Goal: Find specific page/section: Find specific page/section

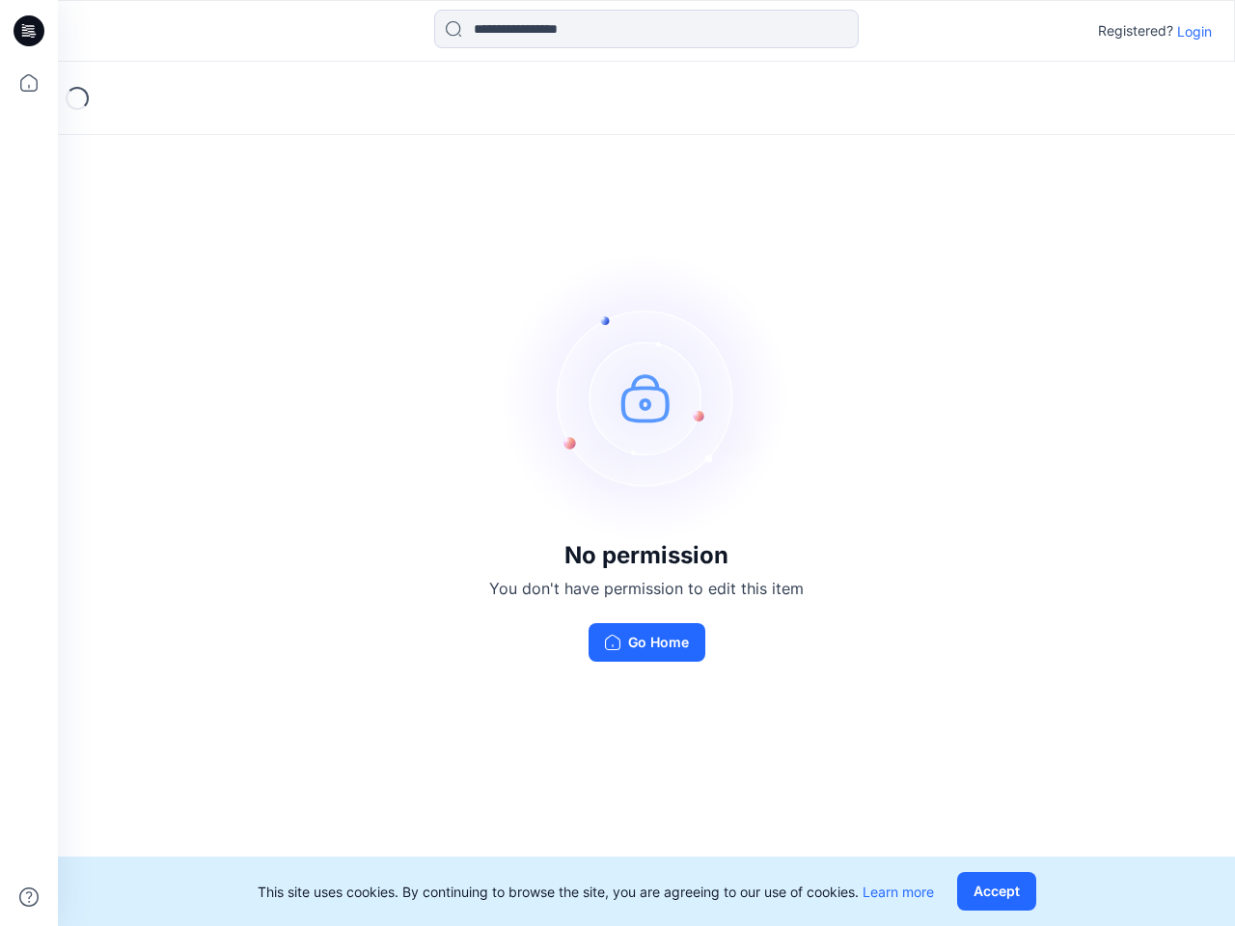
click at [618, 463] on img at bounding box center [647, 398] width 290 height 290
click at [30, 31] on icon at bounding box center [32, 31] width 8 height 1
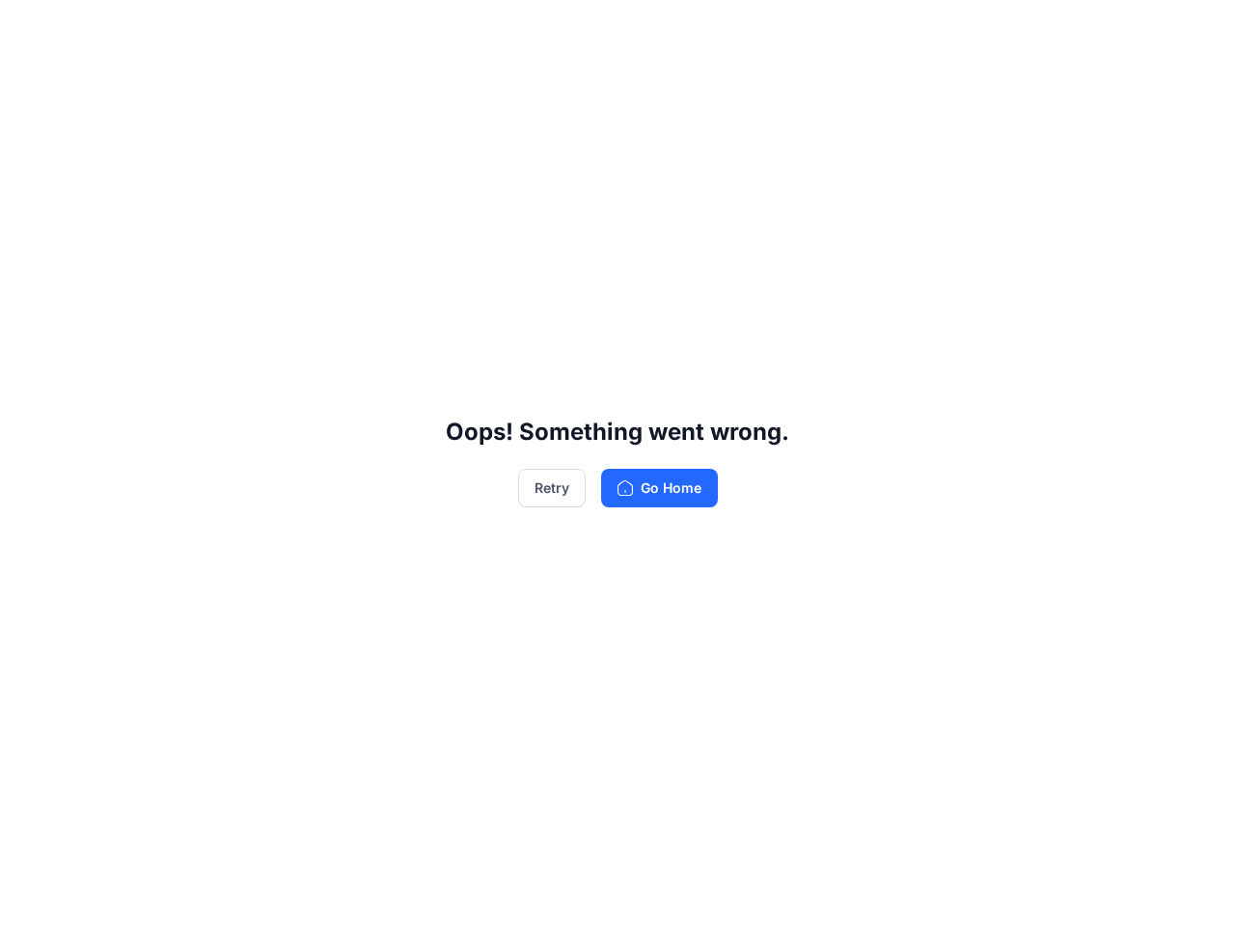
click at [29, 83] on div "Oops! Something went wrong. Retry Go Home" at bounding box center [617, 463] width 1235 height 926
click at [29, 898] on div "Oops! Something went wrong. Retry Go Home" at bounding box center [617, 463] width 1235 height 926
click at [647, 29] on div "Oops! Something went wrong. Retry Go Home" at bounding box center [617, 463] width 1235 height 926
click at [1195, 31] on div "Oops! Something went wrong. Retry Go Home" at bounding box center [617, 463] width 1235 height 926
click at [1001, 892] on div "Oops! Something went wrong. Retry Go Home" at bounding box center [617, 463] width 1235 height 926
